Goal: Task Accomplishment & Management: Manage account settings

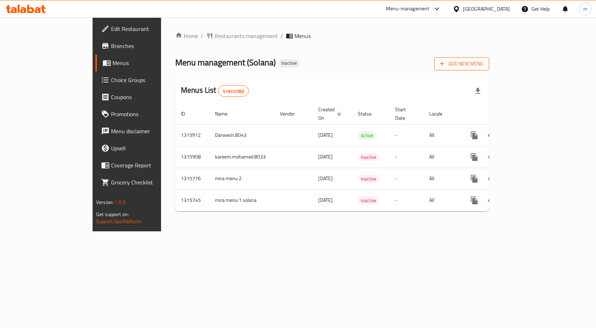
click at [484, 66] on span "Add New Menu" at bounding box center [462, 63] width 44 height 9
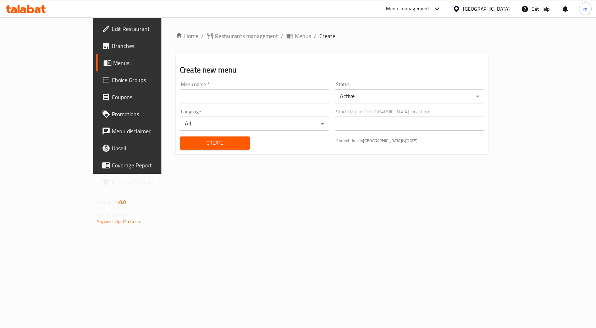
click at [325, 92] on input "text" at bounding box center [254, 96] width 149 height 14
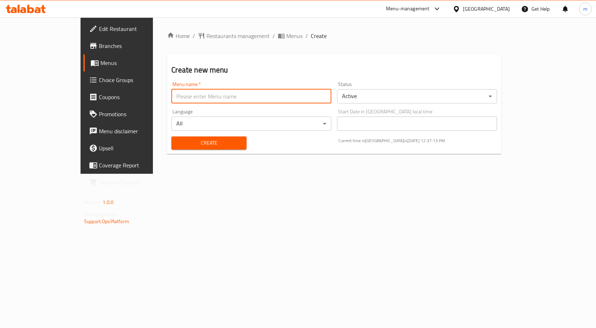
type input "Mohamed Ashraf.8042"
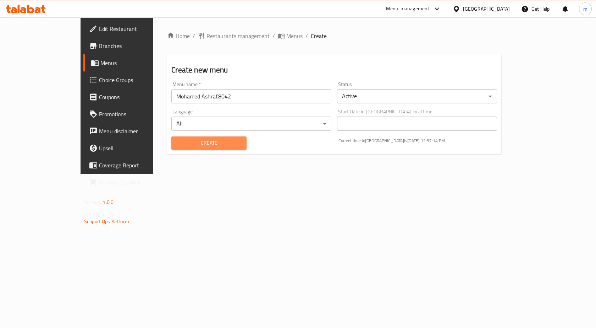
click at [206, 143] on span "Create" at bounding box center [209, 142] width 64 height 9
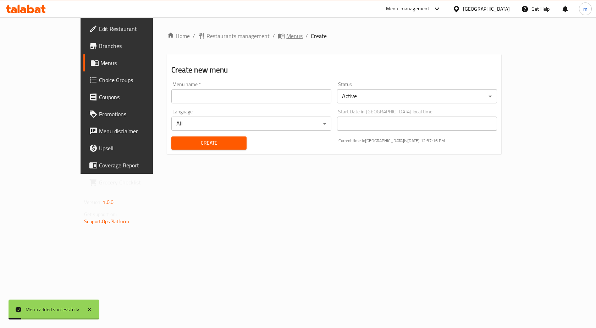
click at [287, 35] on span "Menus" at bounding box center [295, 36] width 16 height 9
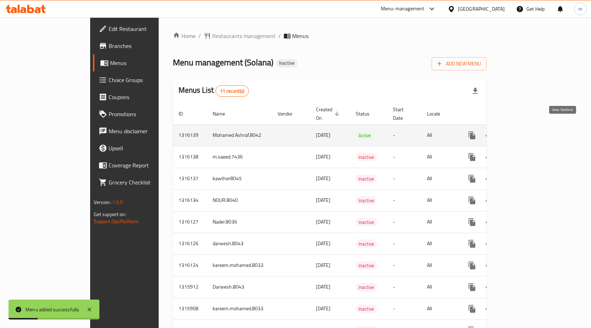
click at [528, 131] on icon "enhanced table" at bounding box center [523, 135] width 9 height 9
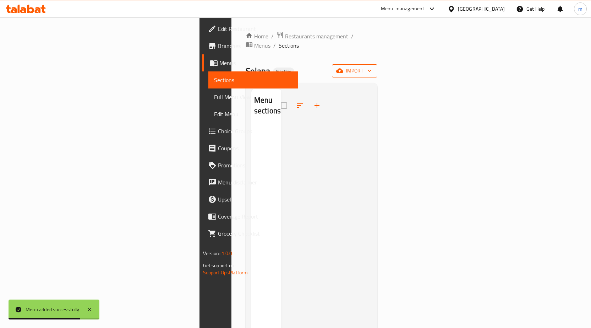
click at [372, 66] on span "import" at bounding box center [355, 70] width 34 height 9
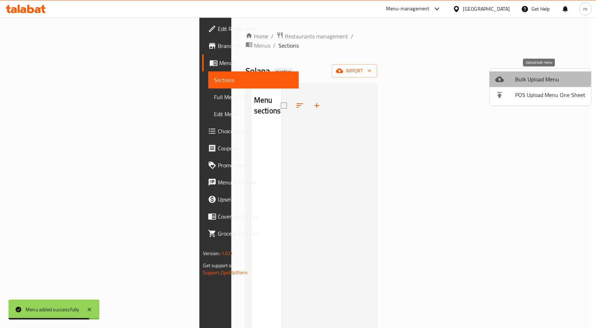
click at [536, 75] on span "Bulk Upload Menu" at bounding box center [551, 79] width 70 height 9
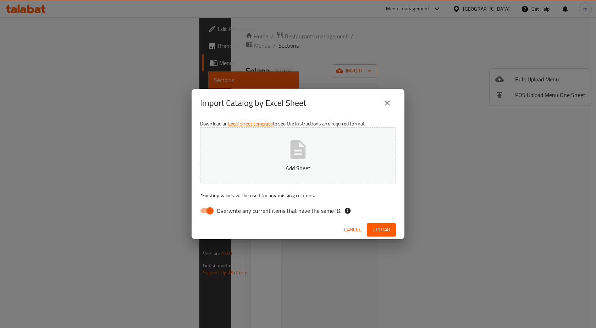
click at [212, 210] on input "Overwrite any current items that have the same ID." at bounding box center [210, 210] width 40 height 13
checkbox input "false"
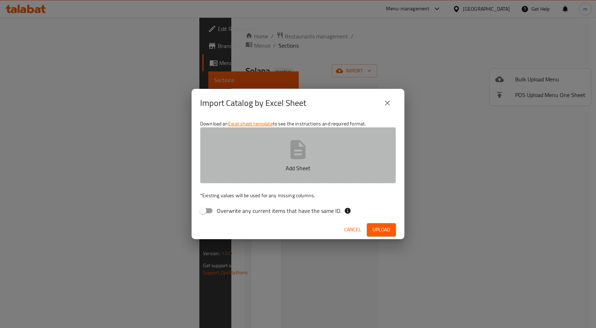
click at [253, 160] on button "Add Sheet" at bounding box center [298, 155] width 196 height 56
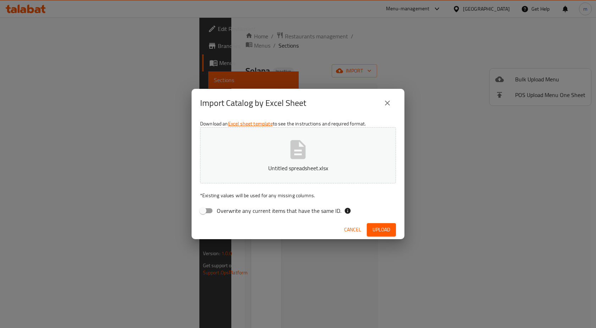
click at [376, 227] on span "Upload" at bounding box center [382, 229] width 18 height 9
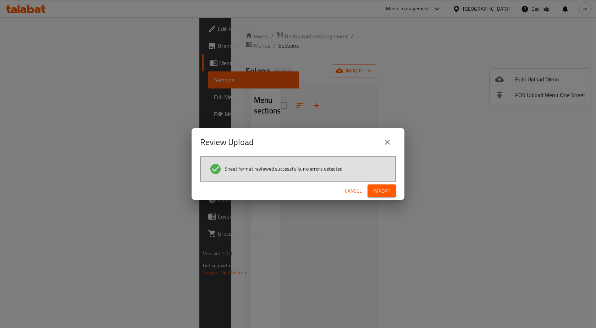
click at [389, 193] on span "Import" at bounding box center [381, 190] width 17 height 9
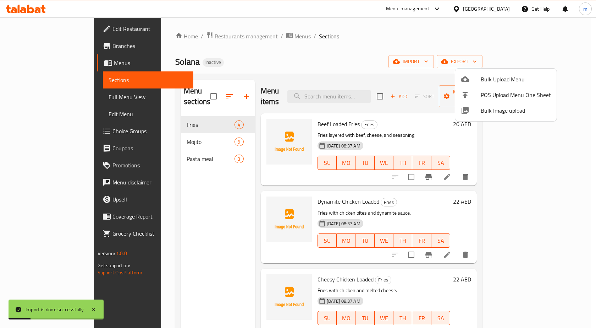
click at [33, 98] on div at bounding box center [298, 164] width 596 height 328
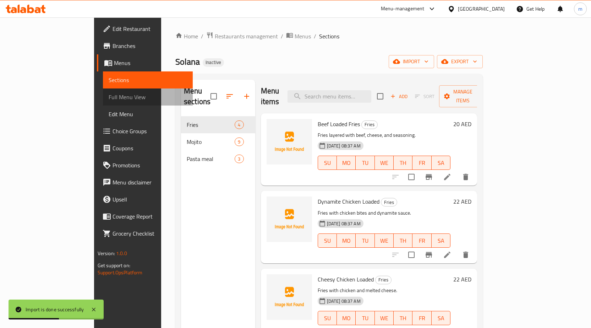
click at [109, 97] on span "Full Menu View" at bounding box center [148, 97] width 78 height 9
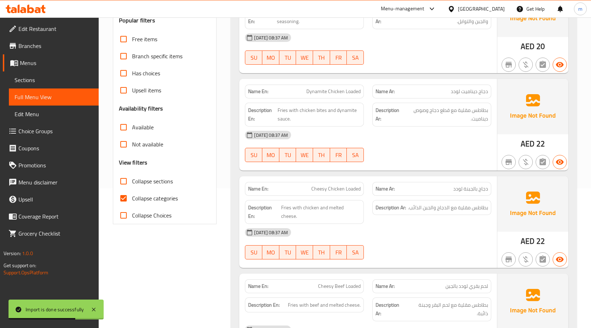
scroll to position [142, 0]
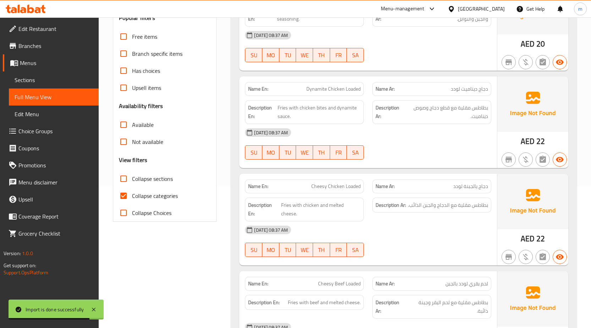
click at [122, 192] on input "Collapse categories" at bounding box center [123, 195] width 17 height 17
checkbox input "false"
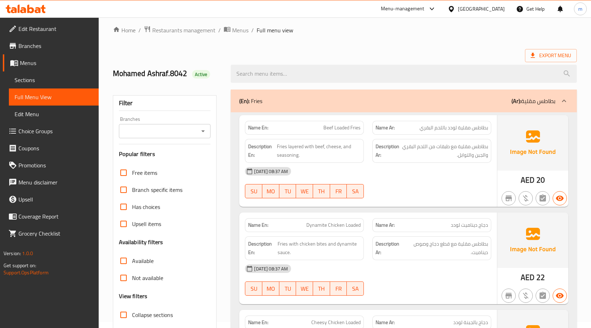
scroll to position [0, 0]
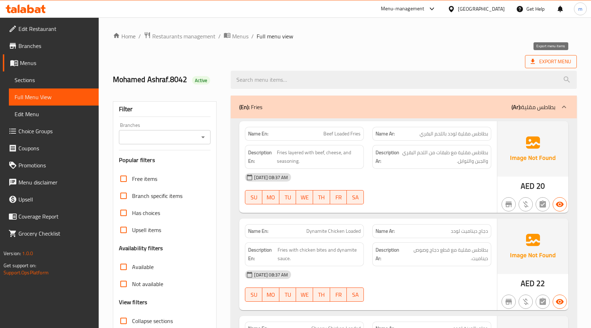
click at [541, 60] on span "Export Menu" at bounding box center [551, 61] width 40 height 9
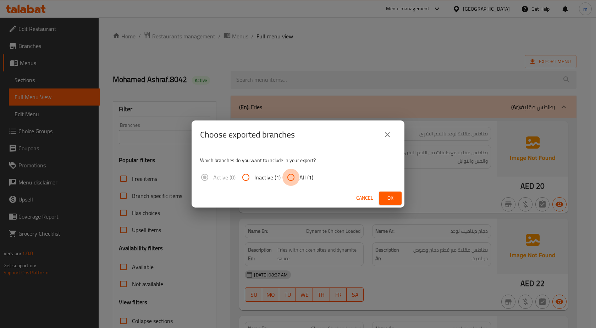
click at [289, 176] on input "All (1)" at bounding box center [291, 177] width 17 height 17
radio input "true"
click at [387, 200] on span "Ok" at bounding box center [390, 197] width 11 height 9
